Goal: Transaction & Acquisition: Purchase product/service

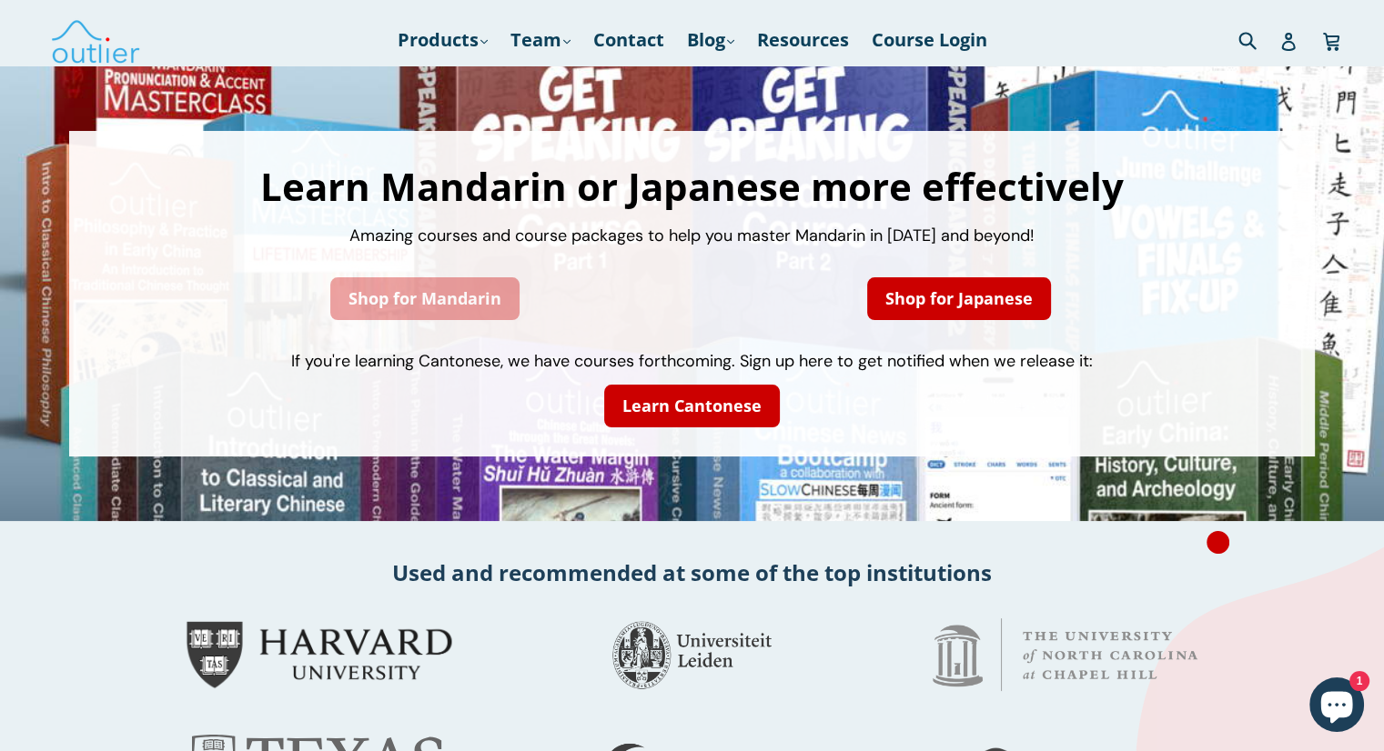
click at [362, 289] on link "Shop for Mandarin" at bounding box center [424, 298] width 189 height 43
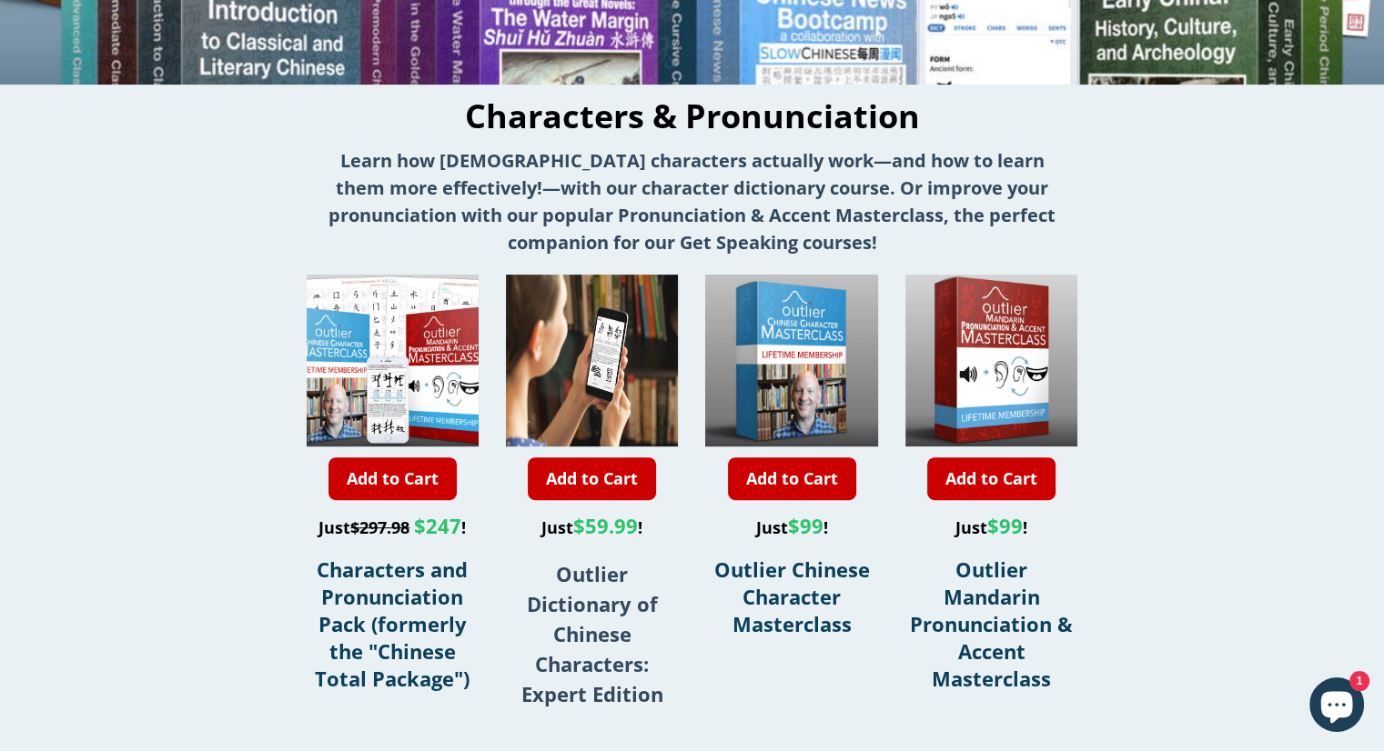
scroll to position [438, 0]
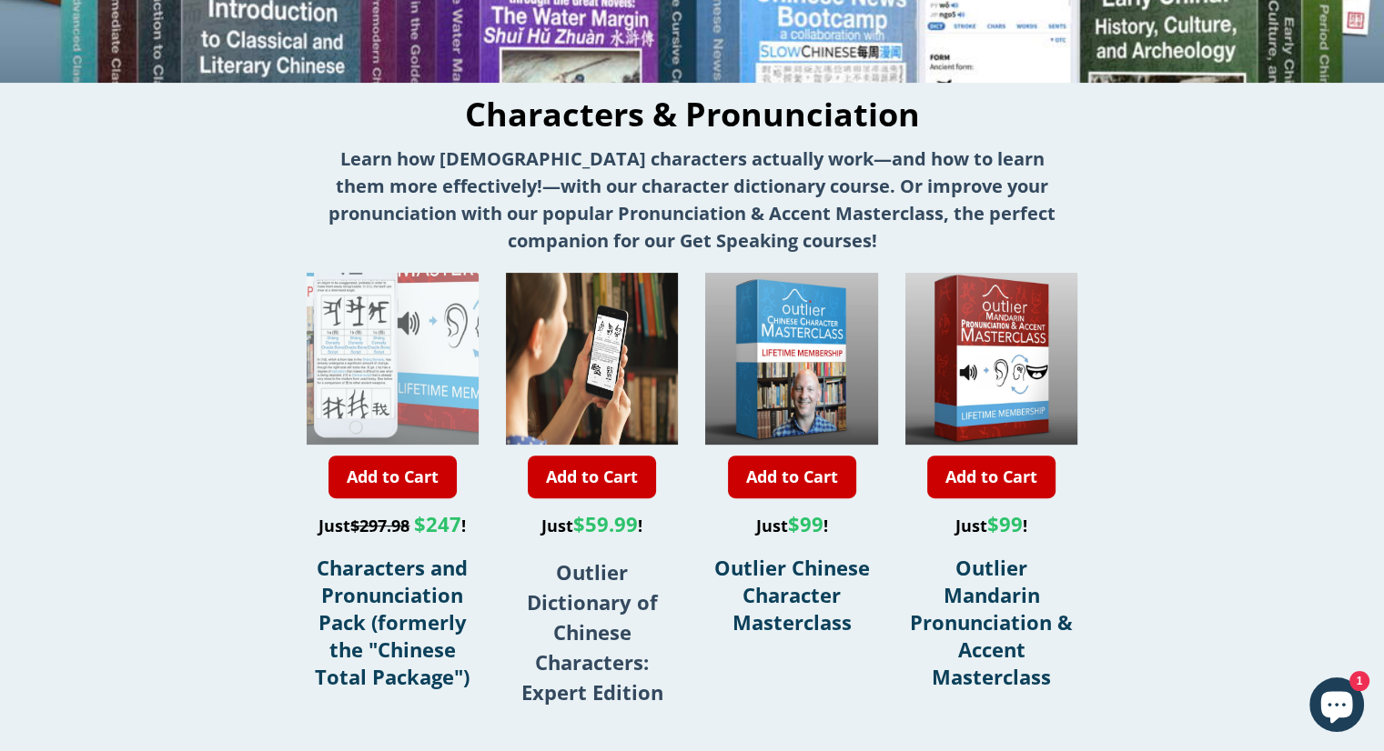
click at [419, 388] on div at bounding box center [365, 273] width 345 height 345
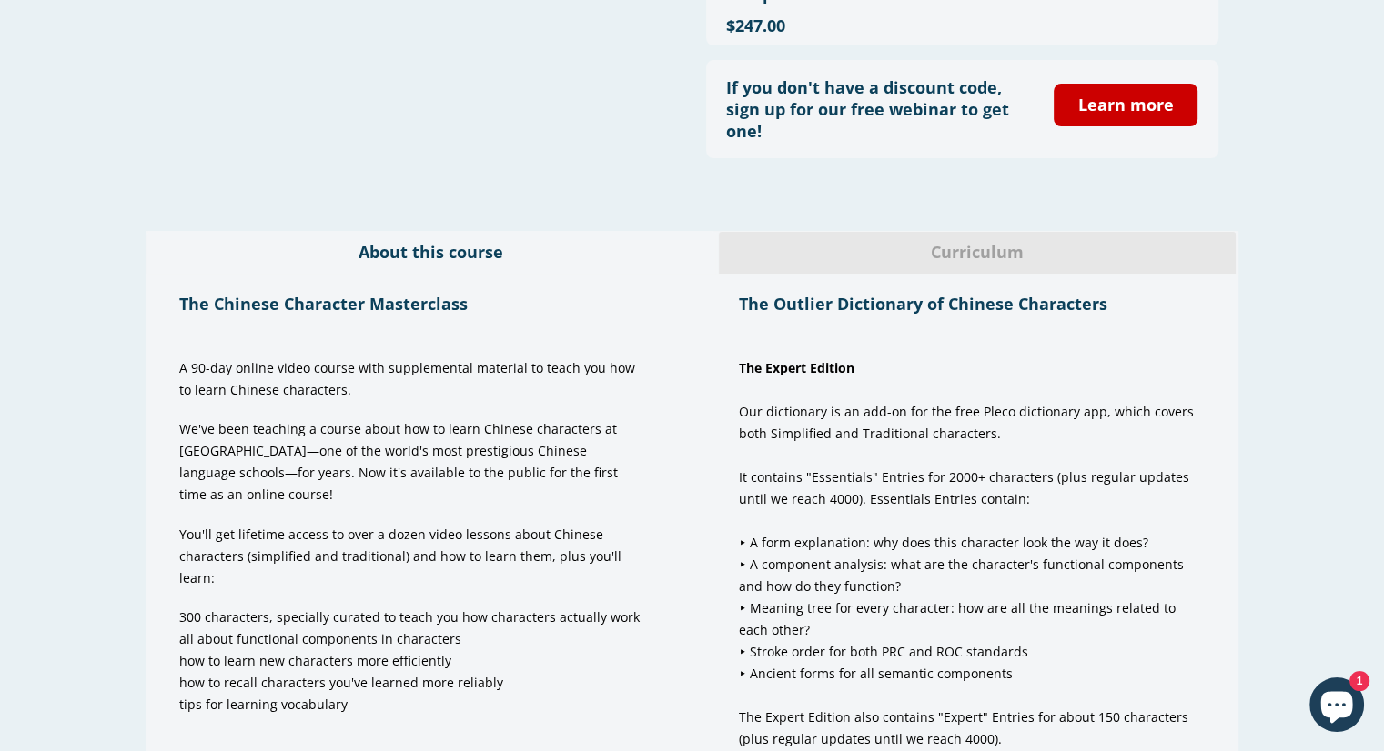
scroll to position [500, 0]
